Goal: Transaction & Acquisition: Purchase product/service

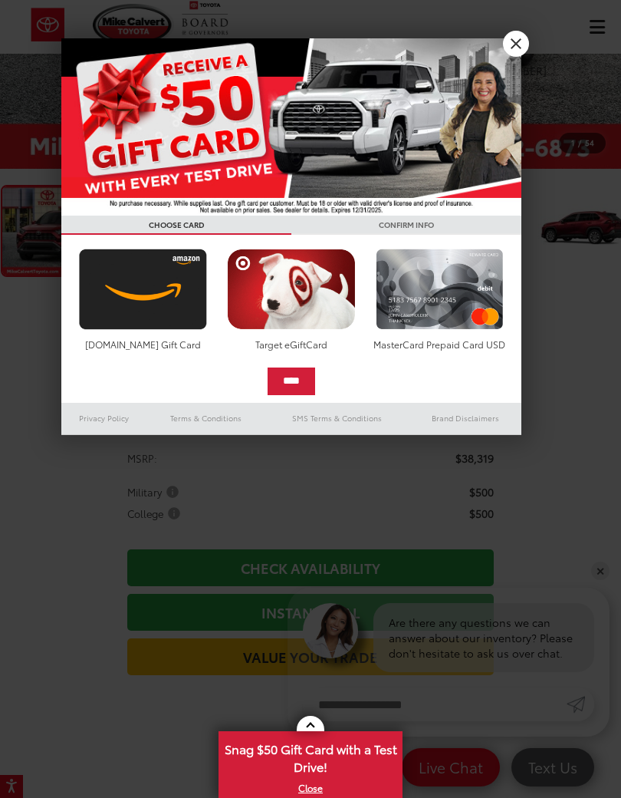
click at [306, 729] on link "X" at bounding box center [310, 787] width 181 height 17
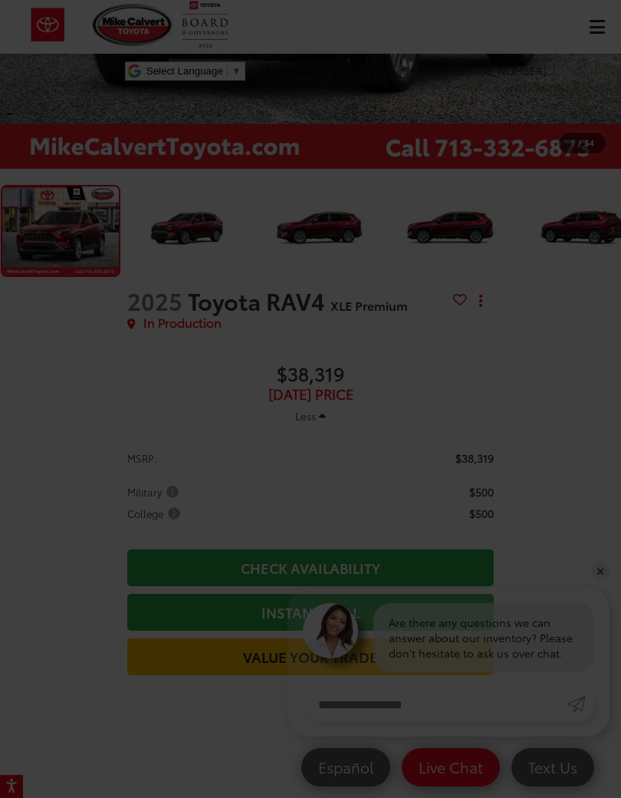
click at [22, 478] on div at bounding box center [310, 399] width 621 height 798
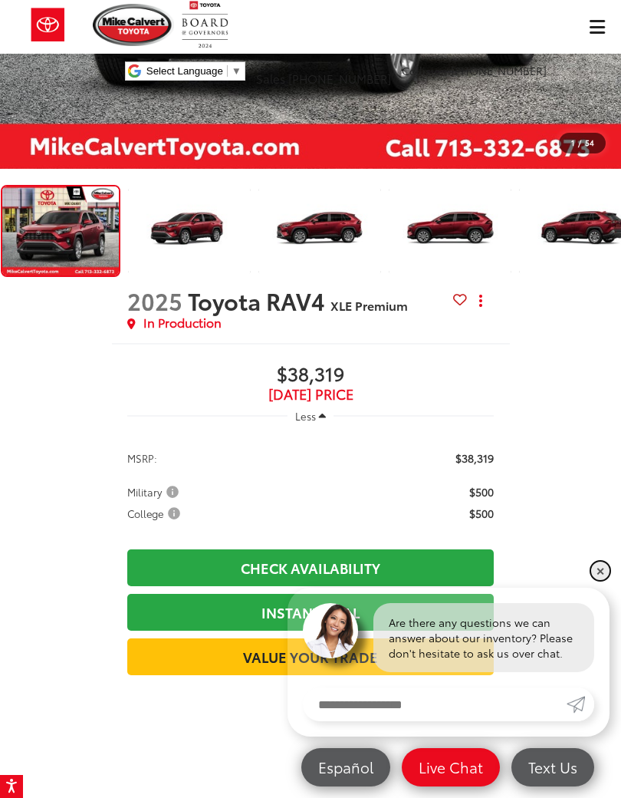
click at [607, 568] on link "✕" at bounding box center [600, 571] width 18 height 18
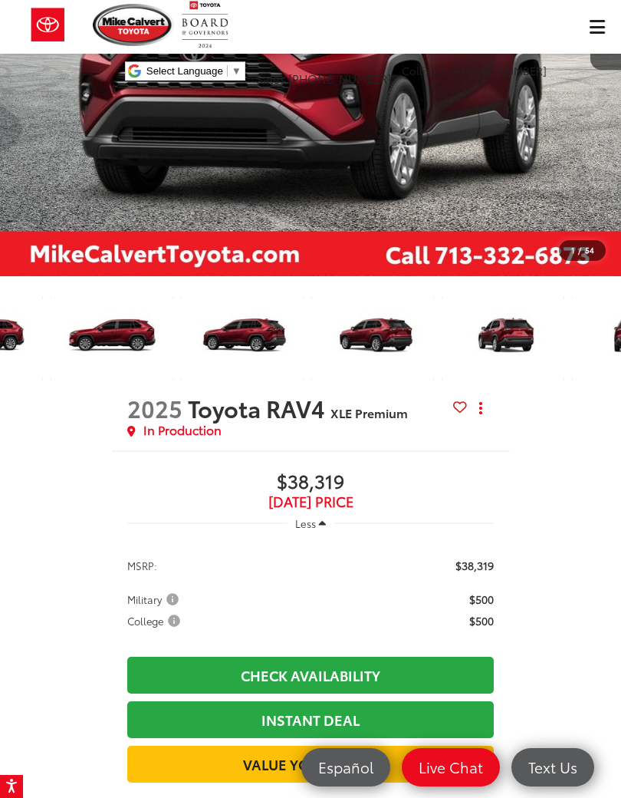
scroll to position [0, 340]
click at [516, 326] on img "Expand Photo 6" at bounding box center [502, 339] width 125 height 94
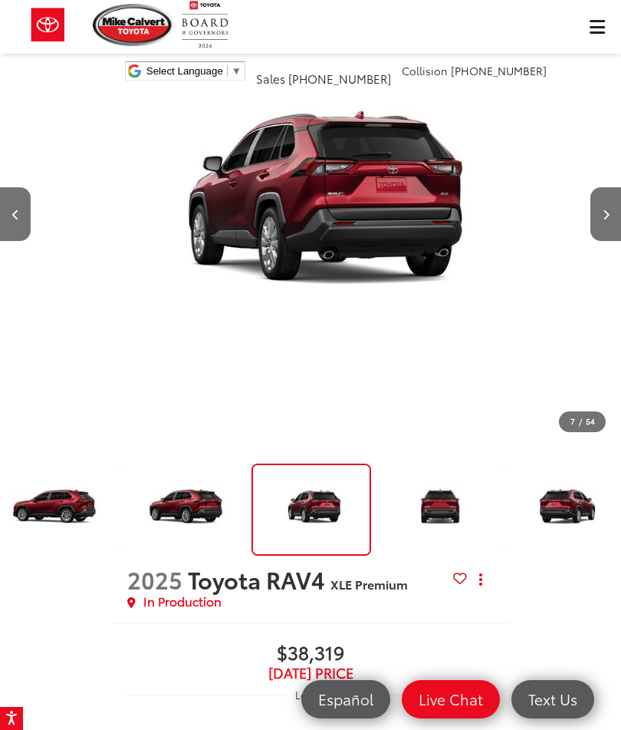
scroll to position [119, 0]
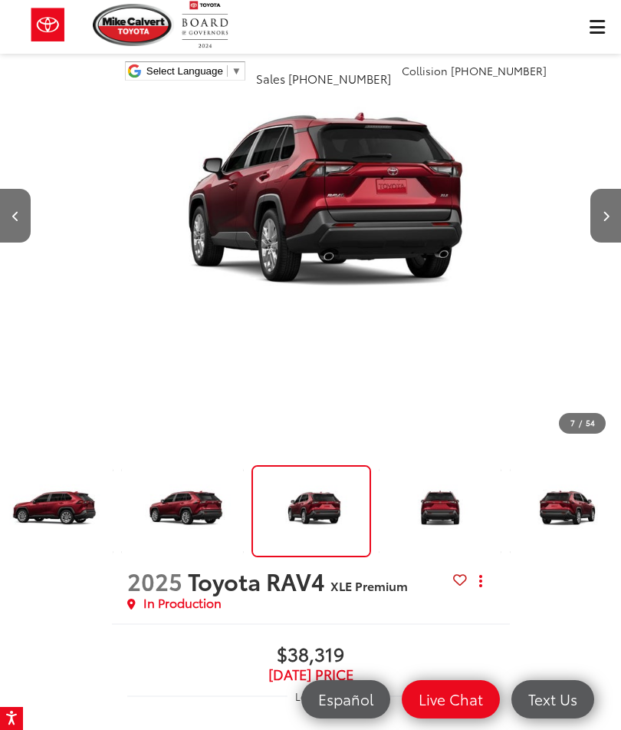
click at [567, 512] on img "Expand Photo 8" at bounding box center [571, 511] width 125 height 94
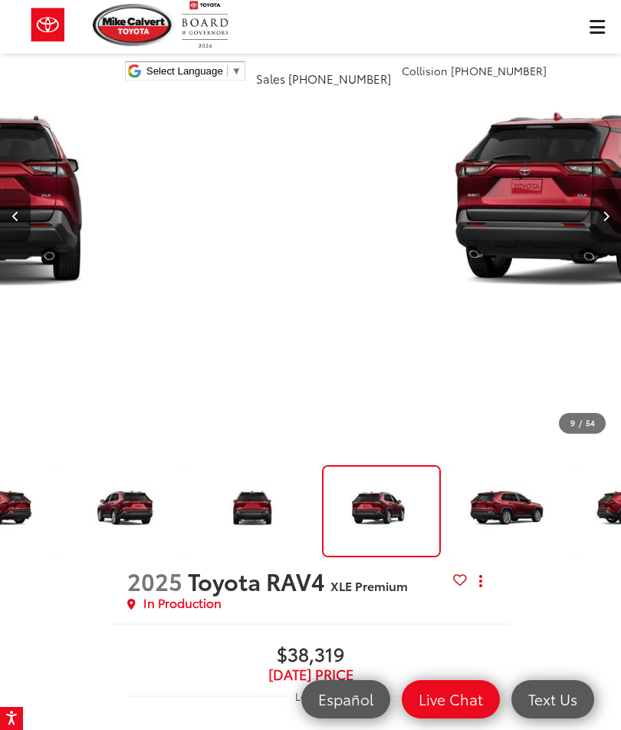
scroll to position [0, 4971]
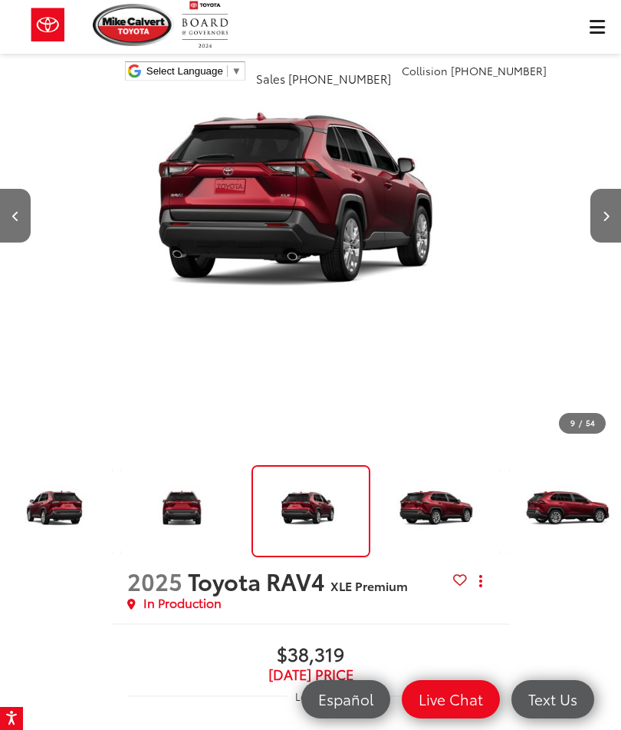
click at [564, 501] on img "Expand Photo 10" at bounding box center [570, 511] width 125 height 94
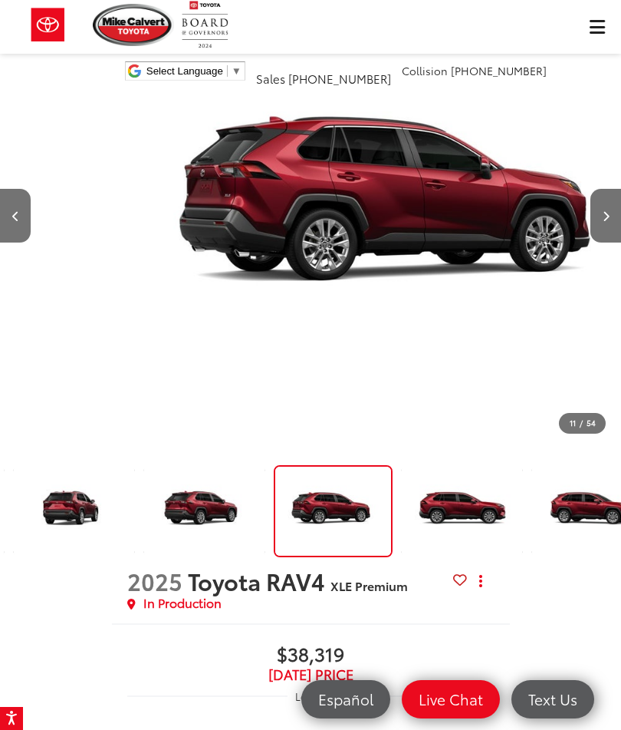
scroll to position [0, 6214]
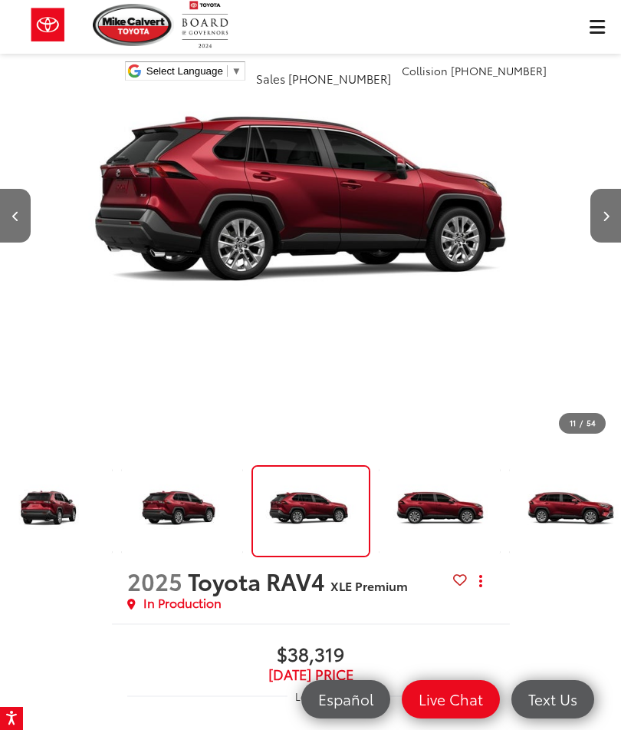
click at [561, 502] on img "Expand Photo 12" at bounding box center [570, 511] width 125 height 94
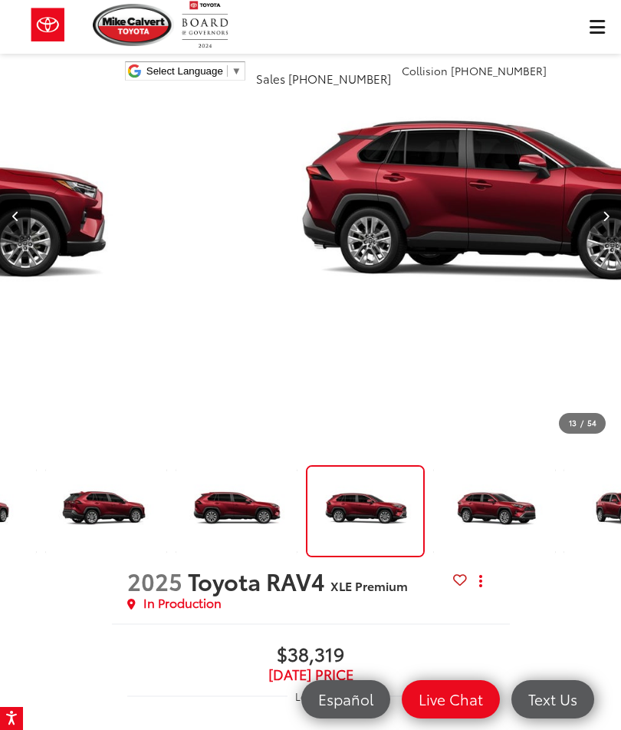
scroll to position [0, 7457]
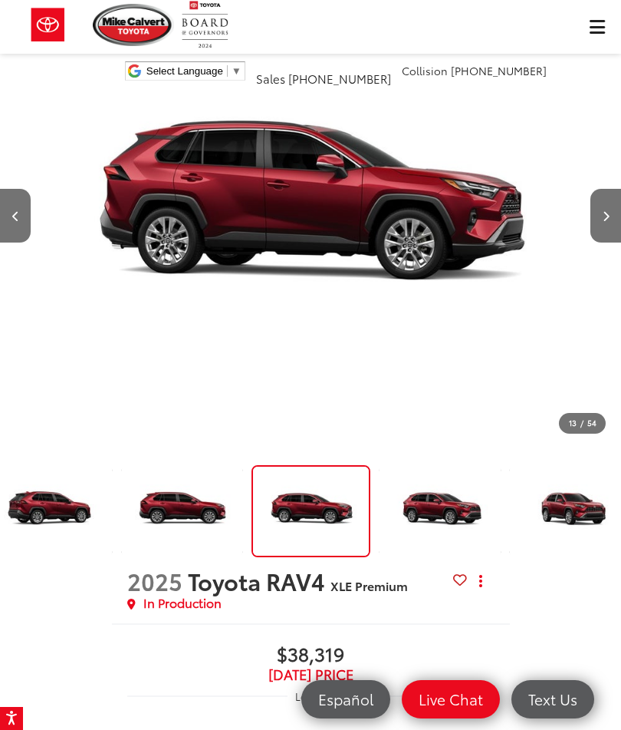
click at [558, 498] on img "Expand Photo 14" at bounding box center [570, 511] width 125 height 94
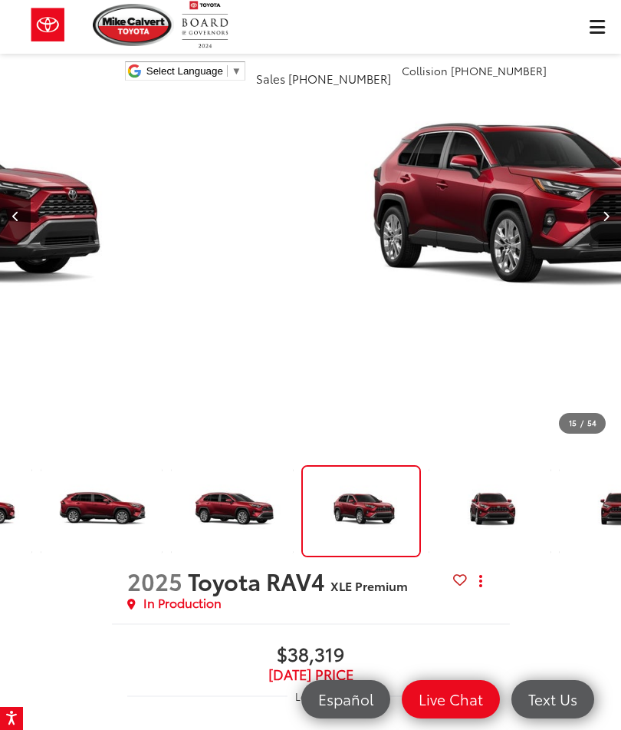
scroll to position [0, 8699]
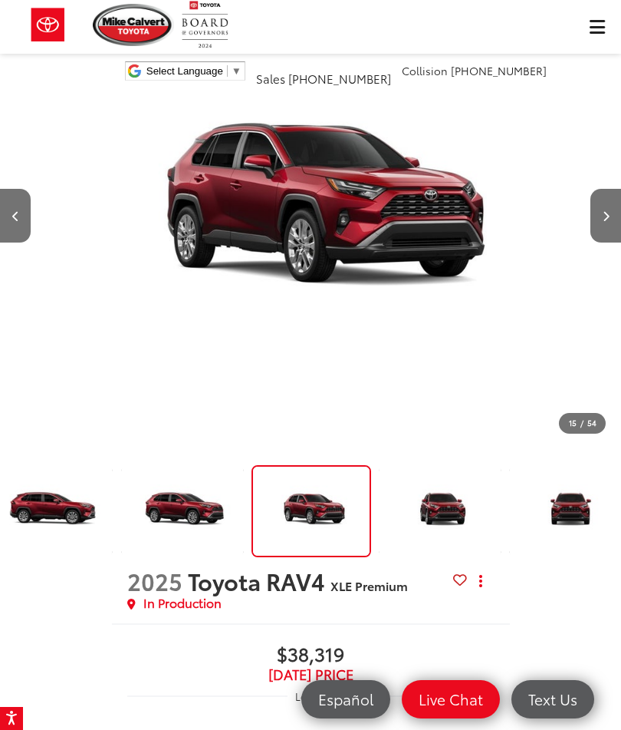
click at [572, 523] on img "Expand Photo 16" at bounding box center [570, 511] width 125 height 94
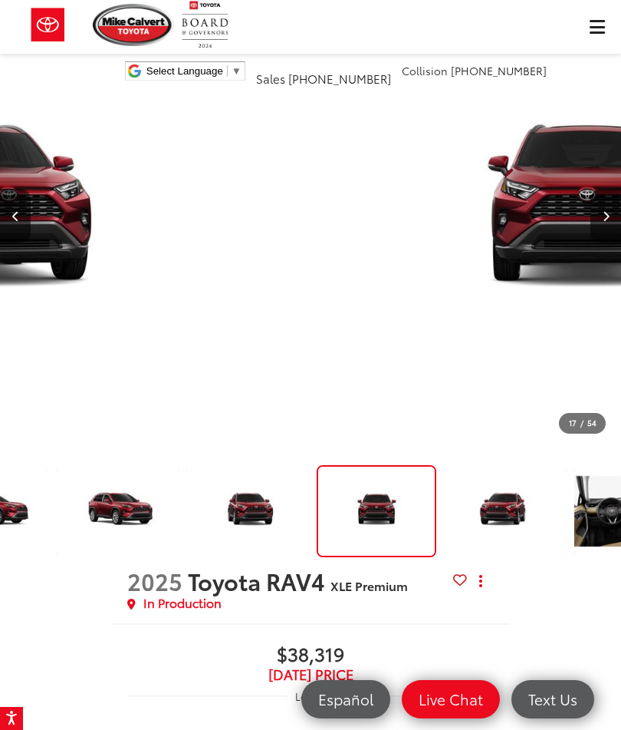
scroll to position [0, 9942]
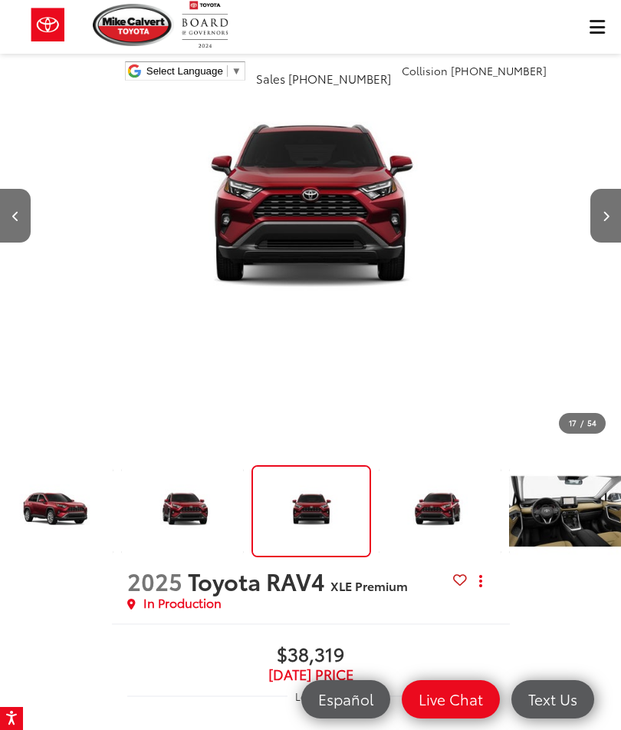
click at [544, 510] on img "Expand Photo 18" at bounding box center [571, 511] width 125 height 94
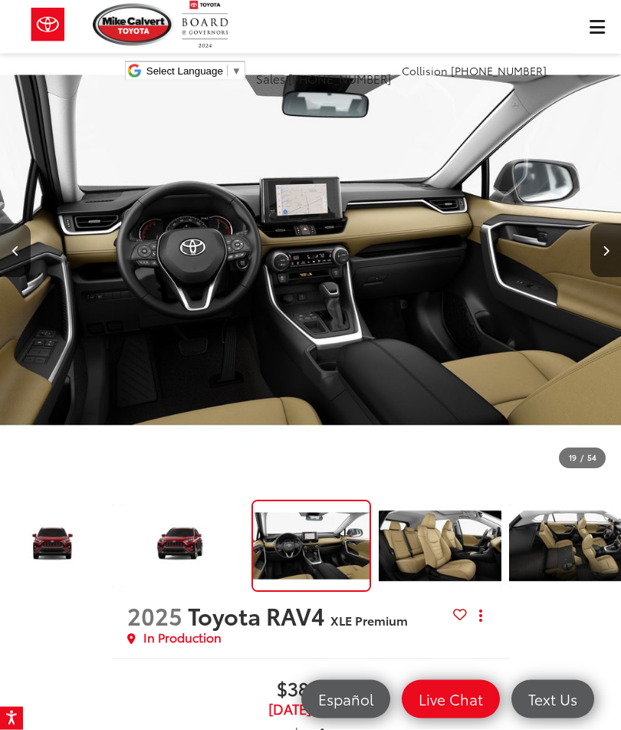
scroll to position [0, 0]
